Goal: Information Seeking & Learning: Learn about a topic

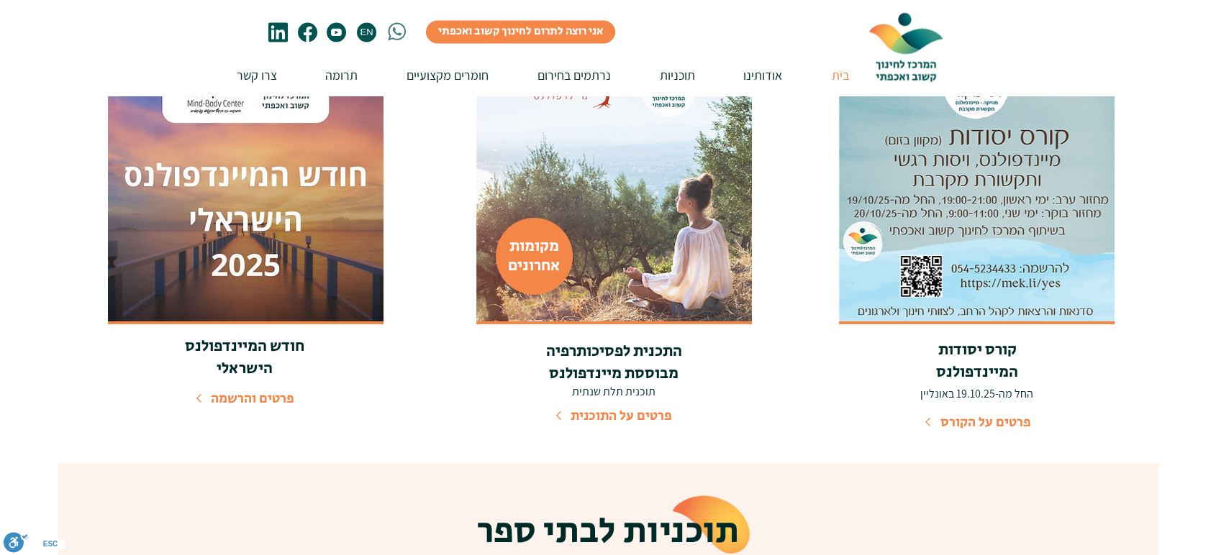
scroll to position [2439, 0]
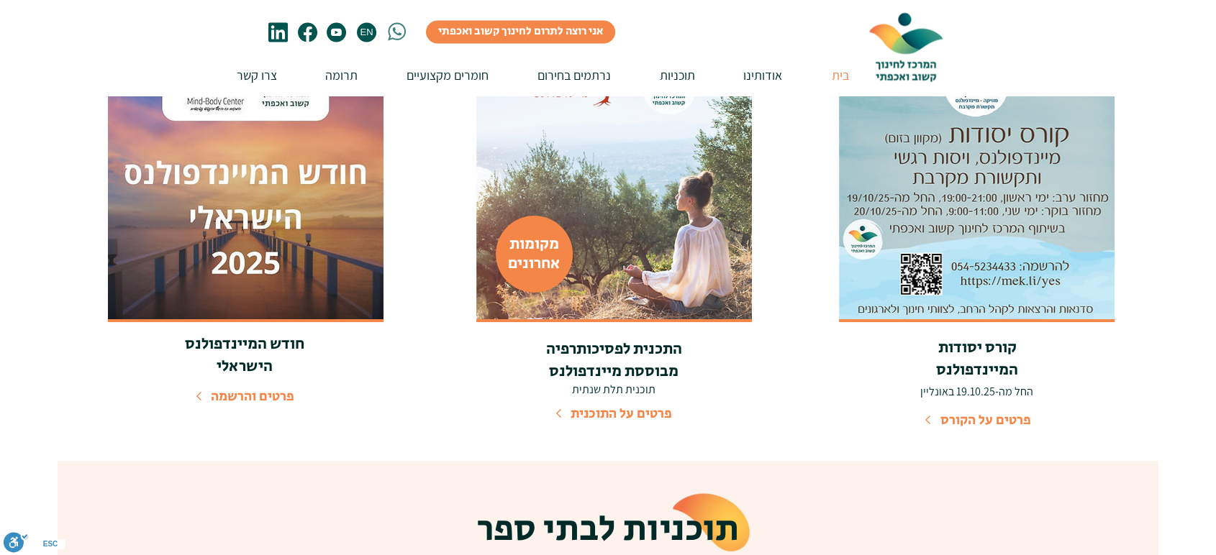
click at [600, 280] on img at bounding box center [614, 182] width 276 height 275
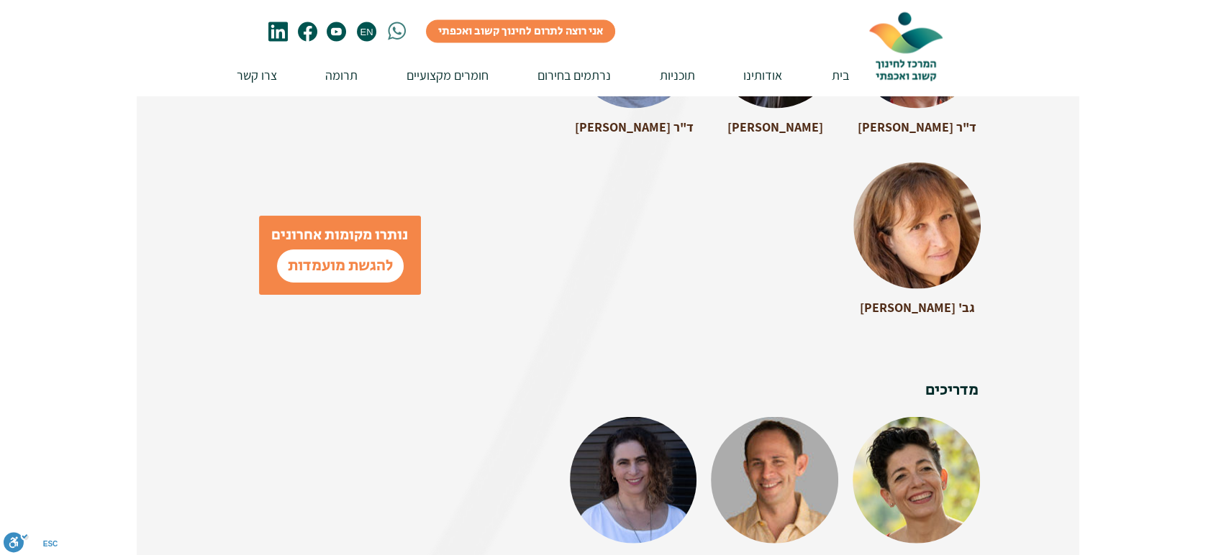
scroll to position [2883, 0]
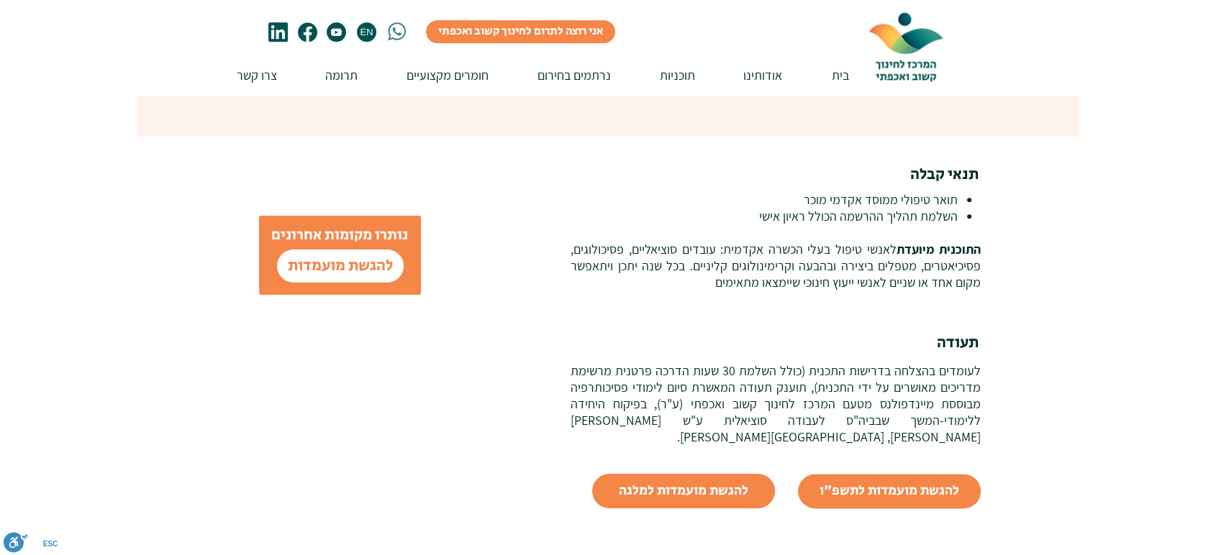
scroll to position [1614, 0]
